Goal: Information Seeking & Learning: Learn about a topic

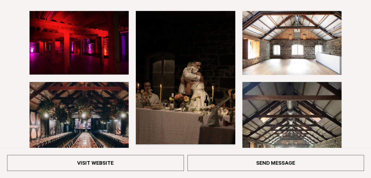
scroll to position [125, 0]
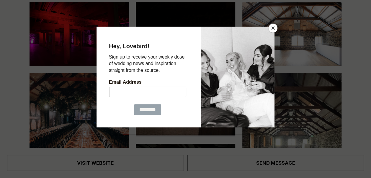
click at [274, 29] on button "Close" at bounding box center [272, 28] width 9 height 9
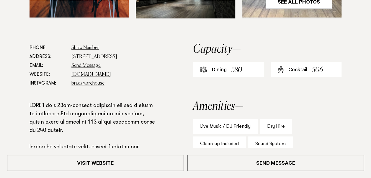
scroll to position [315, 0]
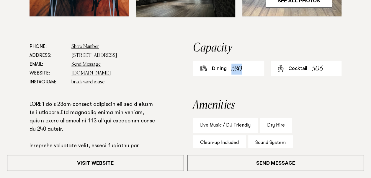
drag, startPoint x: 232, startPoint y: 47, endPoint x: 242, endPoint y: 48, distance: 9.3
click at [242, 63] on div "380" at bounding box center [236, 68] width 11 height 11
drag, startPoint x: 242, startPoint y: 48, endPoint x: 280, endPoint y: 84, distance: 52.4
click at [280, 99] on h2 "Amenities" at bounding box center [267, 105] width 148 height 12
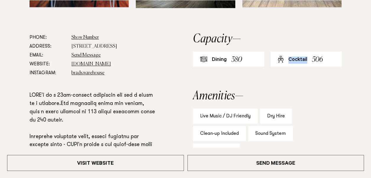
drag, startPoint x: 288, startPoint y: 38, endPoint x: 307, endPoint y: 38, distance: 18.3
click at [307, 56] on div "Cocktail" at bounding box center [297, 59] width 19 height 7
drag, startPoint x: 307, startPoint y: 38, endPoint x: 298, endPoint y: 65, distance: 28.1
click at [298, 65] on aside "Capacity Dining 380 Cocktail 506 Amenities Live Music / DJ Friendly Dry Hire Cl…" at bounding box center [267, 161] width 148 height 257
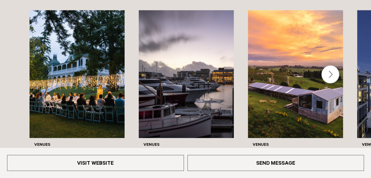
scroll to position [684, 0]
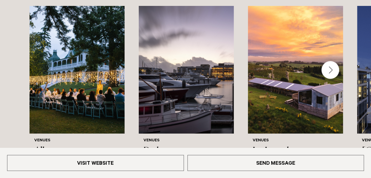
click at [331, 61] on div "Next slide" at bounding box center [330, 70] width 18 height 18
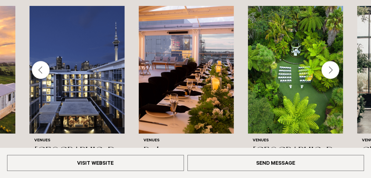
click at [333, 61] on div "Next slide" at bounding box center [330, 70] width 18 height 18
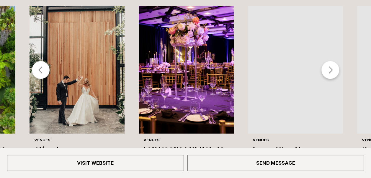
click at [333, 61] on div "Next slide" at bounding box center [330, 70] width 18 height 18
